Goal: Task Accomplishment & Management: Use online tool/utility

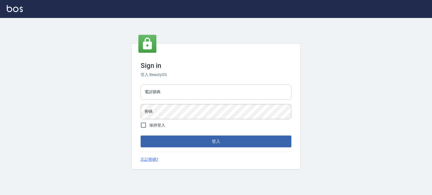
click at [207, 90] on input "電話號碼" at bounding box center [215, 92] width 151 height 15
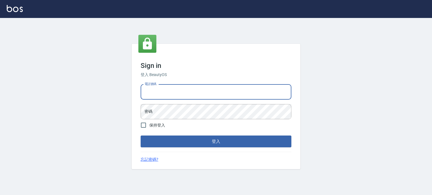
type input "2281159"
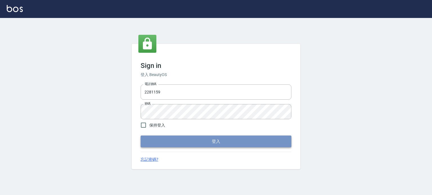
click at [173, 142] on button "登入" at bounding box center [215, 142] width 151 height 12
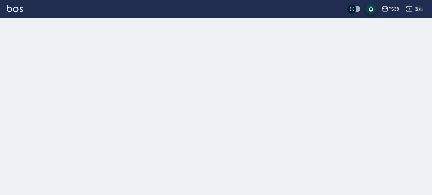
click at [417, 7] on button "登出" at bounding box center [414, 9] width 22 height 10
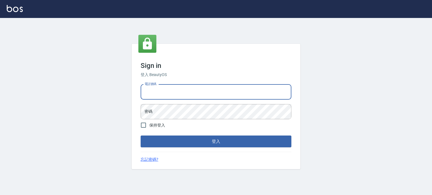
click at [233, 90] on input "電話號碼" at bounding box center [215, 92] width 151 height 15
type input "0916024651"
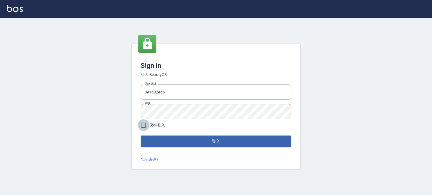
click at [147, 124] on input "保持登入" at bounding box center [143, 125] width 12 height 12
checkbox input "true"
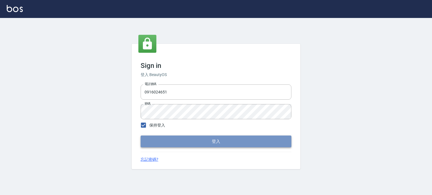
click at [165, 140] on button "登入" at bounding box center [215, 142] width 151 height 12
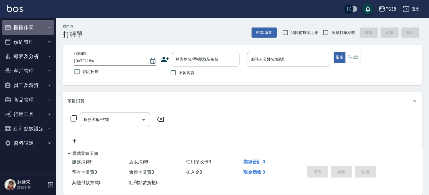
click at [31, 27] on button "櫃檯作業" at bounding box center [28, 27] width 52 height 15
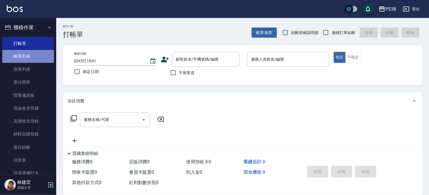
click at [38, 57] on link "帳單列表" at bounding box center [28, 56] width 52 height 13
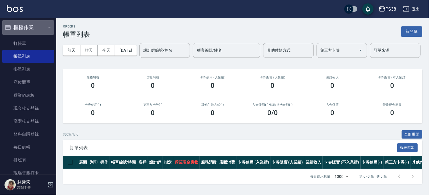
click at [30, 27] on button "櫃檯作業" at bounding box center [28, 27] width 52 height 15
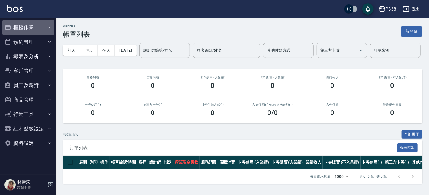
click at [30, 27] on button "櫃檯作業" at bounding box center [28, 27] width 52 height 15
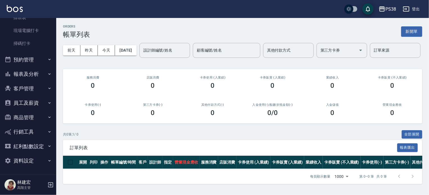
scroll to position [142, 0]
click at [27, 74] on button "報表及分析" at bounding box center [28, 74] width 52 height 15
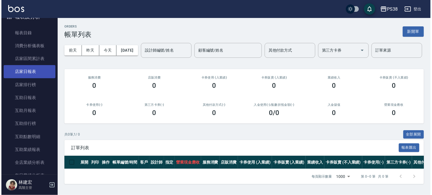
scroll to position [219, 0]
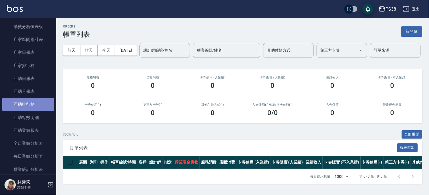
click at [35, 101] on link "互助排行榜" at bounding box center [28, 104] width 52 height 13
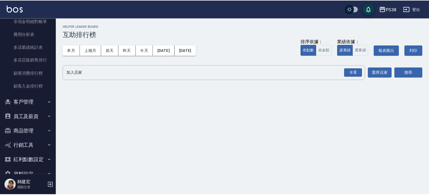
scroll to position [680, 0]
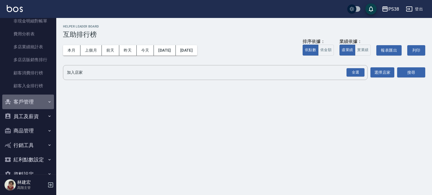
click at [35, 101] on button "客戶管理" at bounding box center [28, 102] width 52 height 15
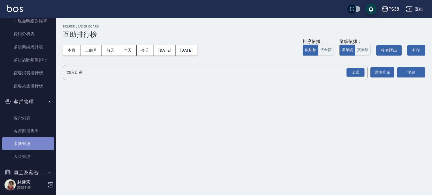
click at [36, 147] on link "卡券管理" at bounding box center [28, 143] width 52 height 13
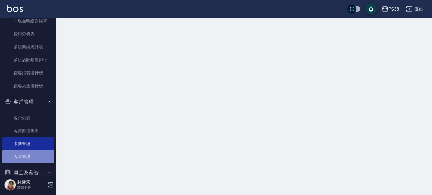
click at [34, 155] on link "入金管理" at bounding box center [28, 156] width 52 height 13
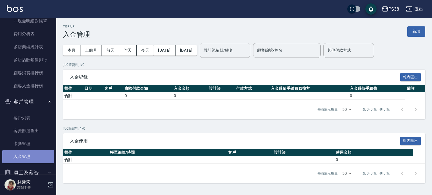
click at [34, 155] on link "入金管理" at bounding box center [28, 156] width 52 height 13
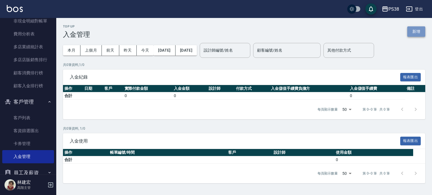
click at [412, 32] on button "新增" at bounding box center [416, 31] width 18 height 10
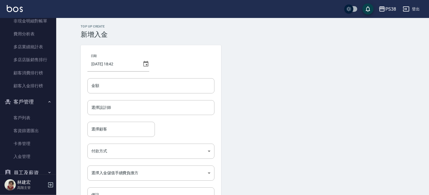
scroll to position [38, 0]
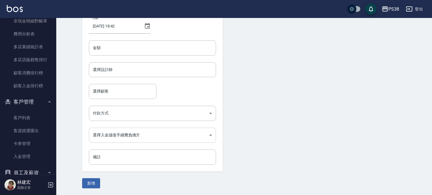
click at [184, 137] on body "PS38 登出 櫃檯作業 打帳單 帳單列表 掛單列表 座位開單 營業儀表板 現金收支登錄 高階收支登錄 材料自購登錄 每日結帳 排班表 現場電腦打卡 掃碼打卡…" at bounding box center [216, 78] width 432 height 233
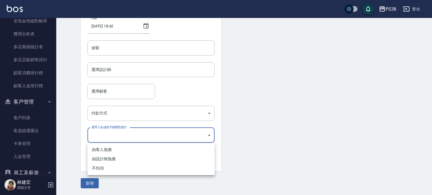
click at [269, 115] on div at bounding box center [216, 97] width 432 height 195
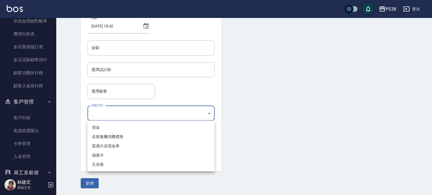
click at [182, 113] on body "PS38 登出 櫃檯作業 打帳單 帳單列表 掛單列表 座位開單 營業儀表板 現金收支登錄 高階收支登錄 材料自購登錄 每日結帳 排班表 現場電腦打卡 掃碼打卡…" at bounding box center [216, 78] width 432 height 233
click at [182, 113] on div at bounding box center [216, 97] width 432 height 195
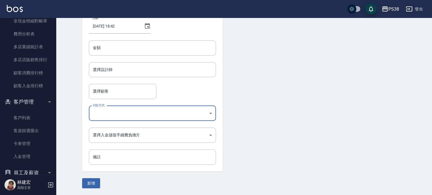
click at [196, 110] on body "PS38 登出 櫃檯作業 打帳單 帳單列表 掛單列表 座位開單 營業儀表板 現金收支登錄 高階收支登錄 材料自購登錄 每日結帳 排班表 現場電腦打卡 掃碼打卡…" at bounding box center [216, 78] width 432 height 233
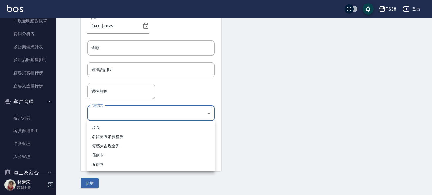
click at [192, 159] on li "儲值卡" at bounding box center [150, 155] width 127 height 9
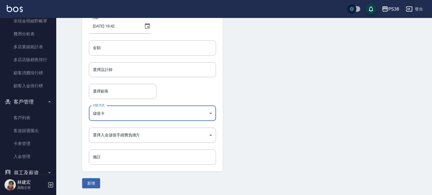
type input "儲值卡"
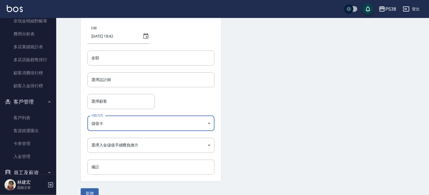
scroll to position [28, 0]
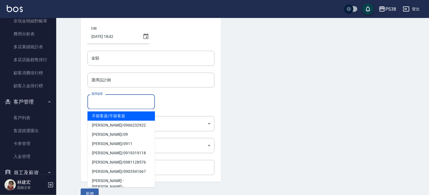
click at [151, 103] on input "選擇顧客" at bounding box center [121, 102] width 62 height 10
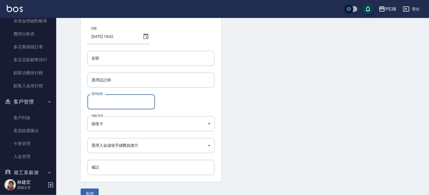
click at [151, 103] on input "選擇顧客" at bounding box center [121, 102] width 62 height 10
click at [165, 78] on input "選擇設計師" at bounding box center [151, 80] width 122 height 10
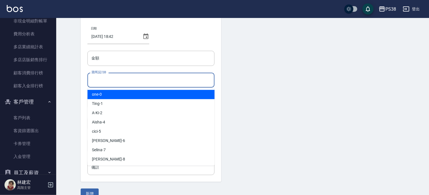
click at [165, 78] on input "選擇設計師" at bounding box center [151, 80] width 122 height 10
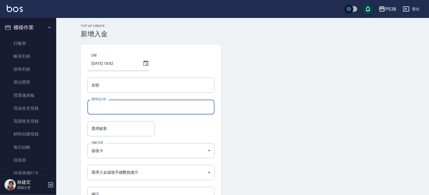
scroll to position [0, 0]
